Goal: Browse casually

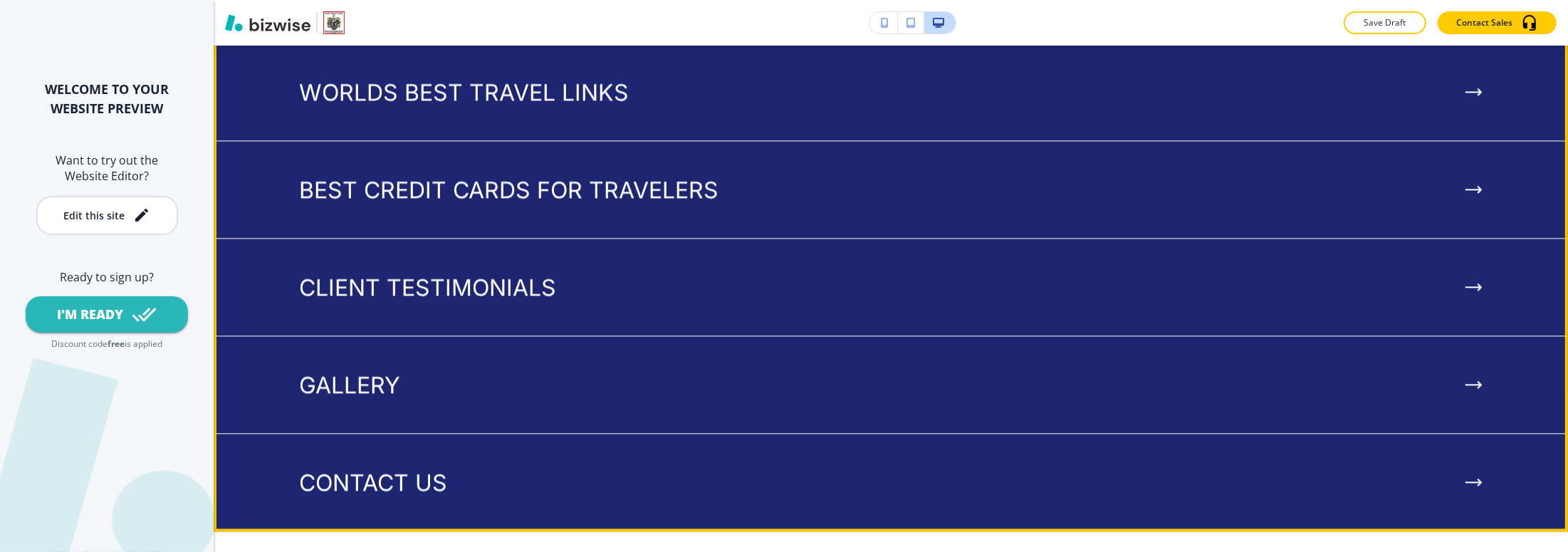
scroll to position [3944, 0]
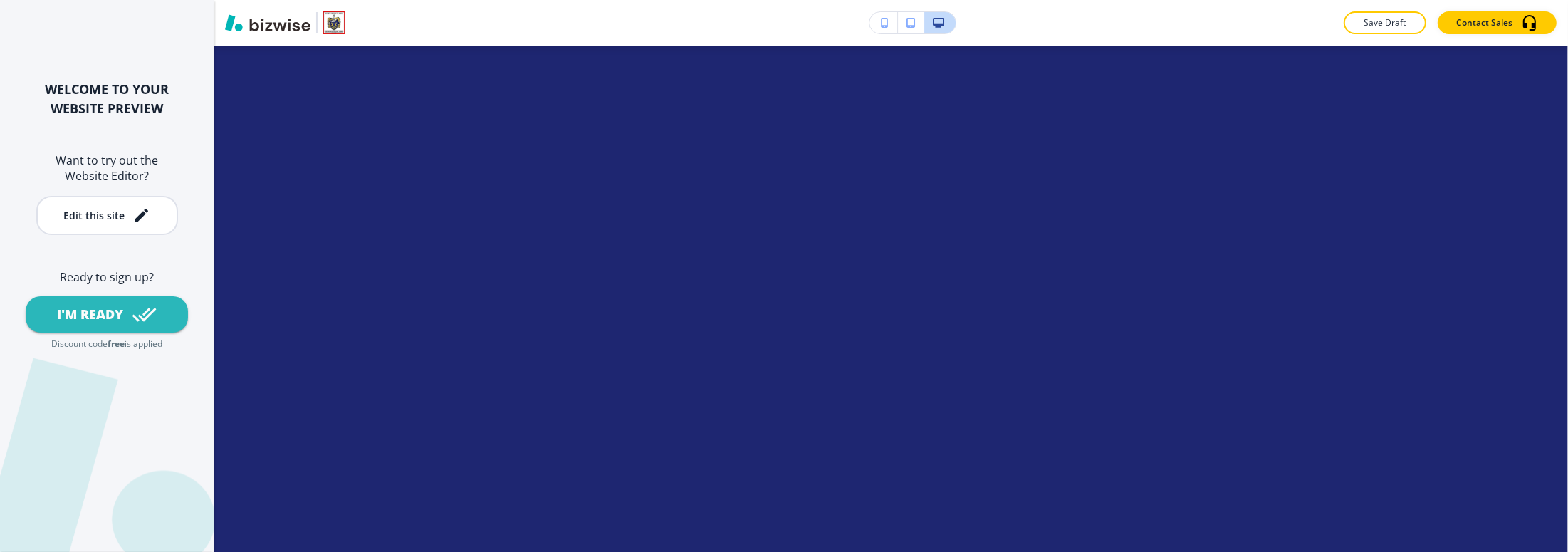
scroll to position [3748, 0]
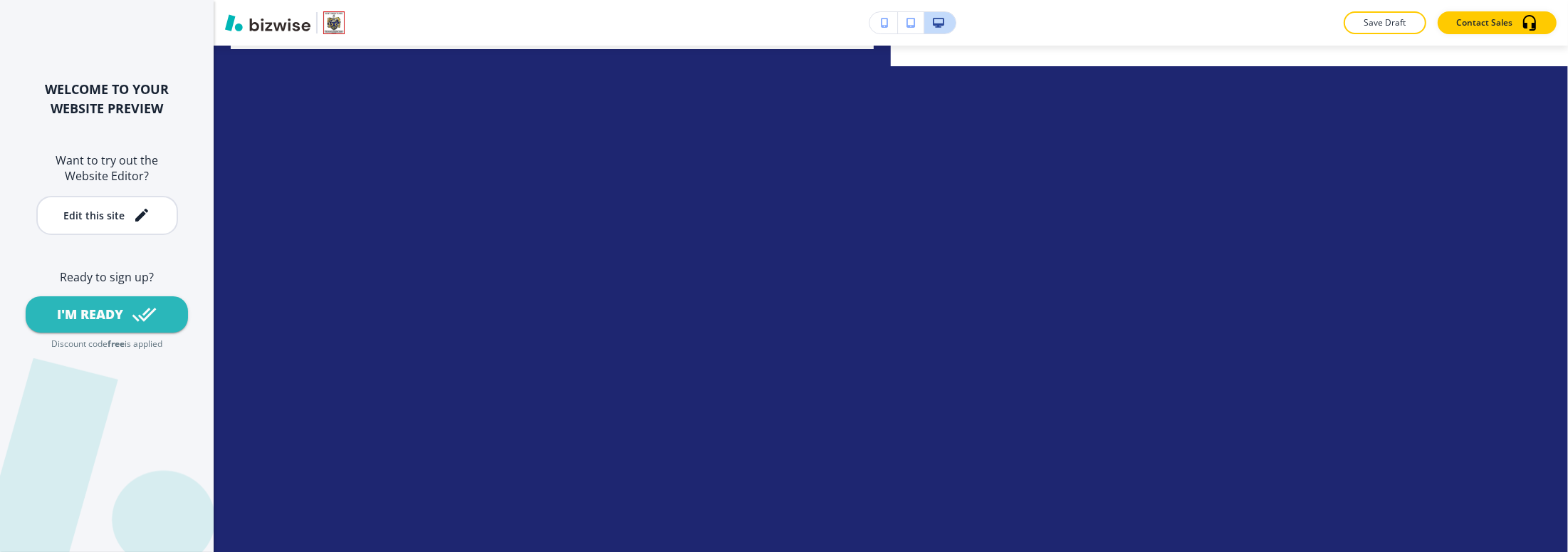
scroll to position [3636, 0]
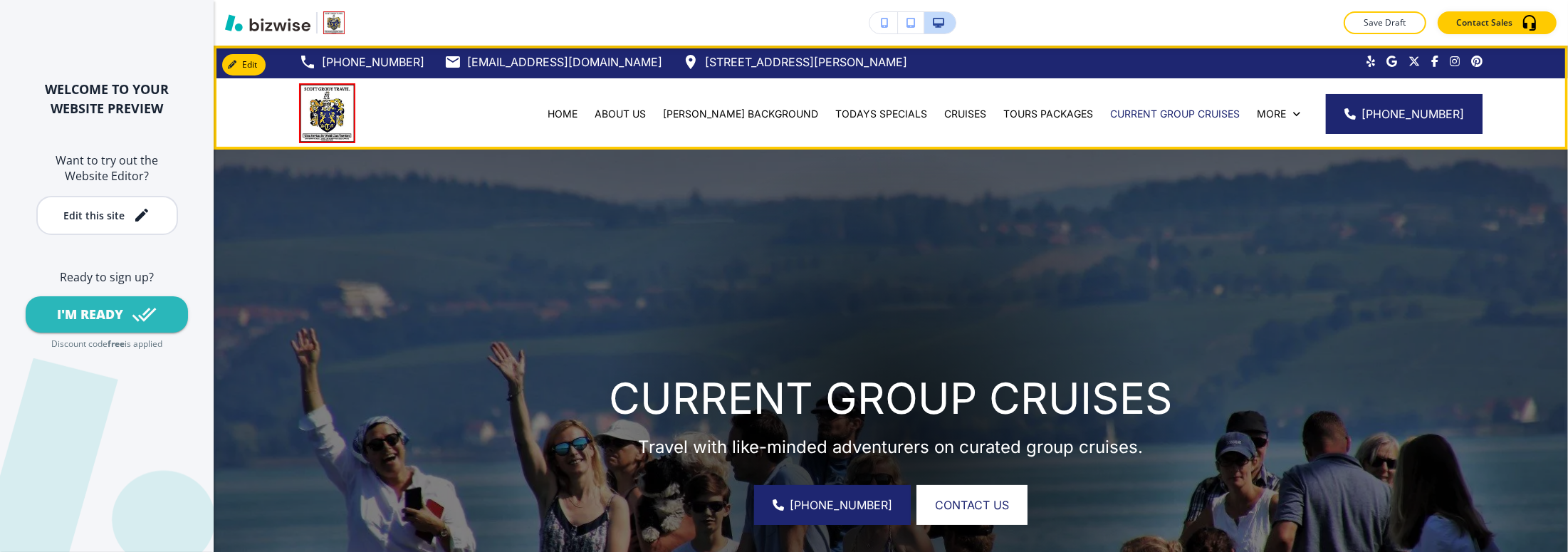
scroll to position [0, 0]
click at [835, 113] on p "TODAYS SPECIALS" at bounding box center [881, 113] width 92 height 14
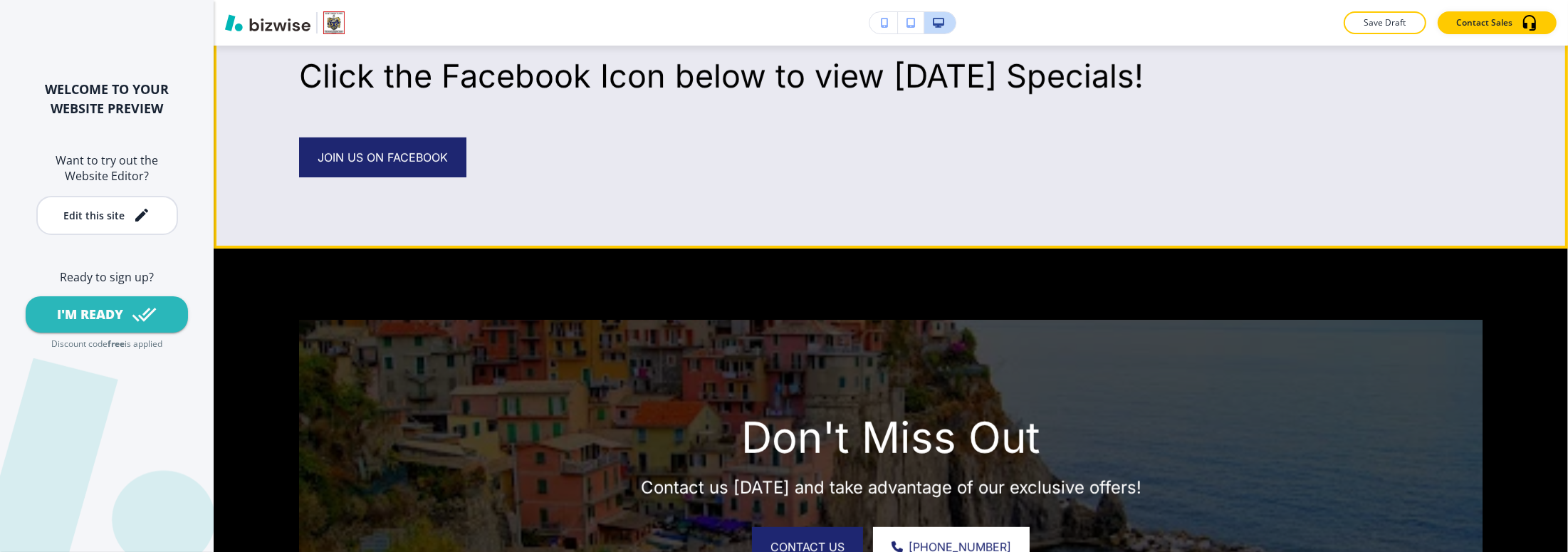
scroll to position [907, 0]
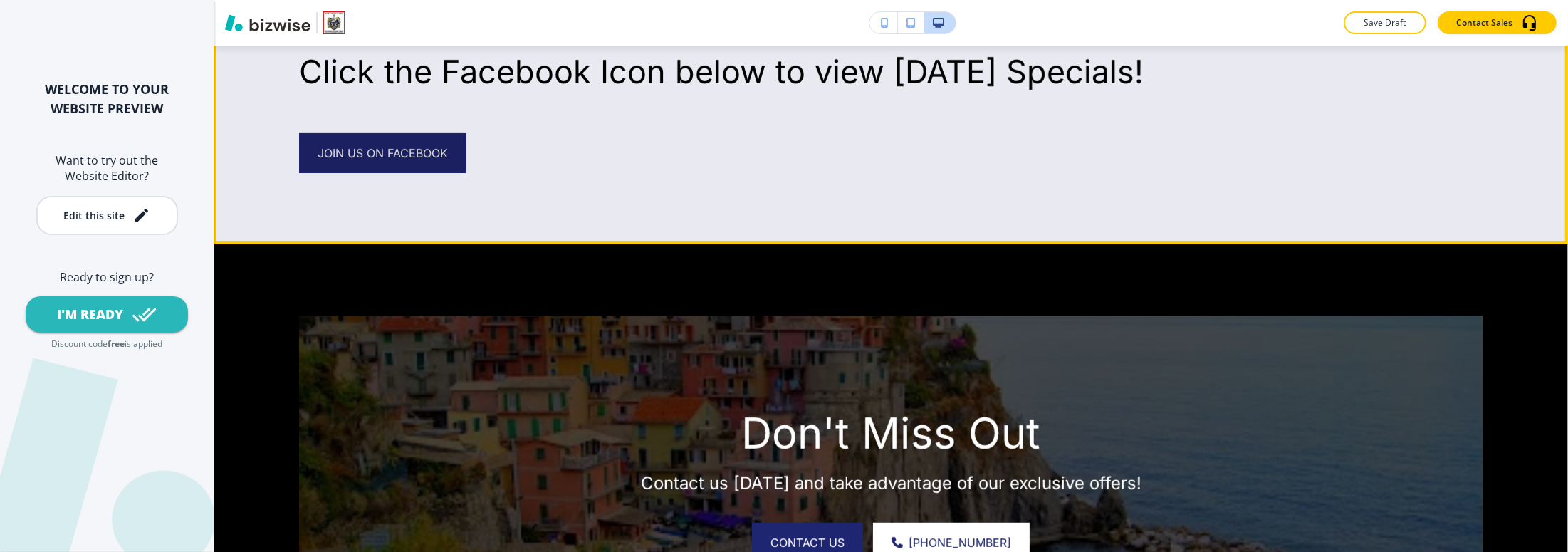
click at [417, 153] on link "Join us on Facebook" at bounding box center [382, 153] width 168 height 40
